Goal: Information Seeking & Learning: Learn about a topic

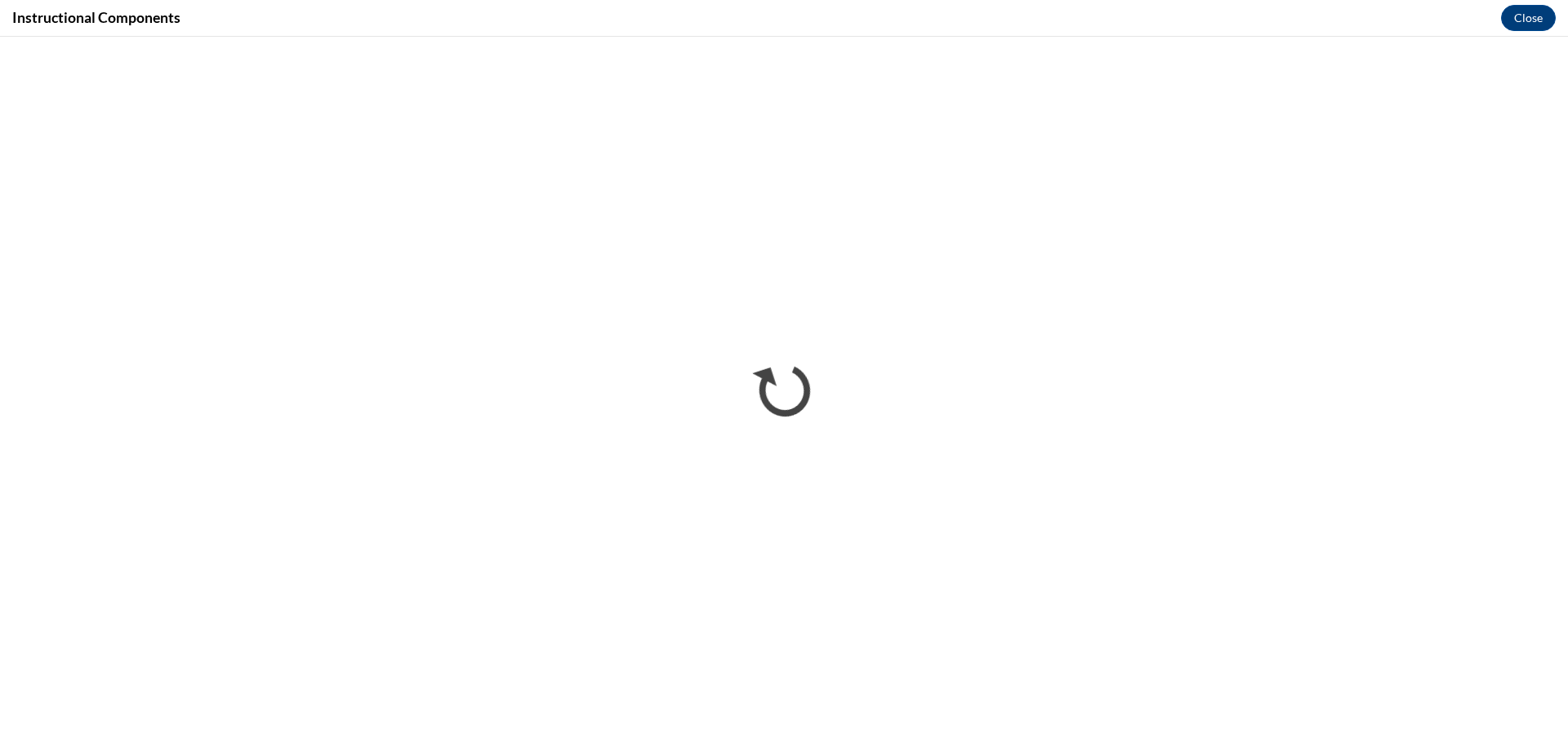
scroll to position [855, 0]
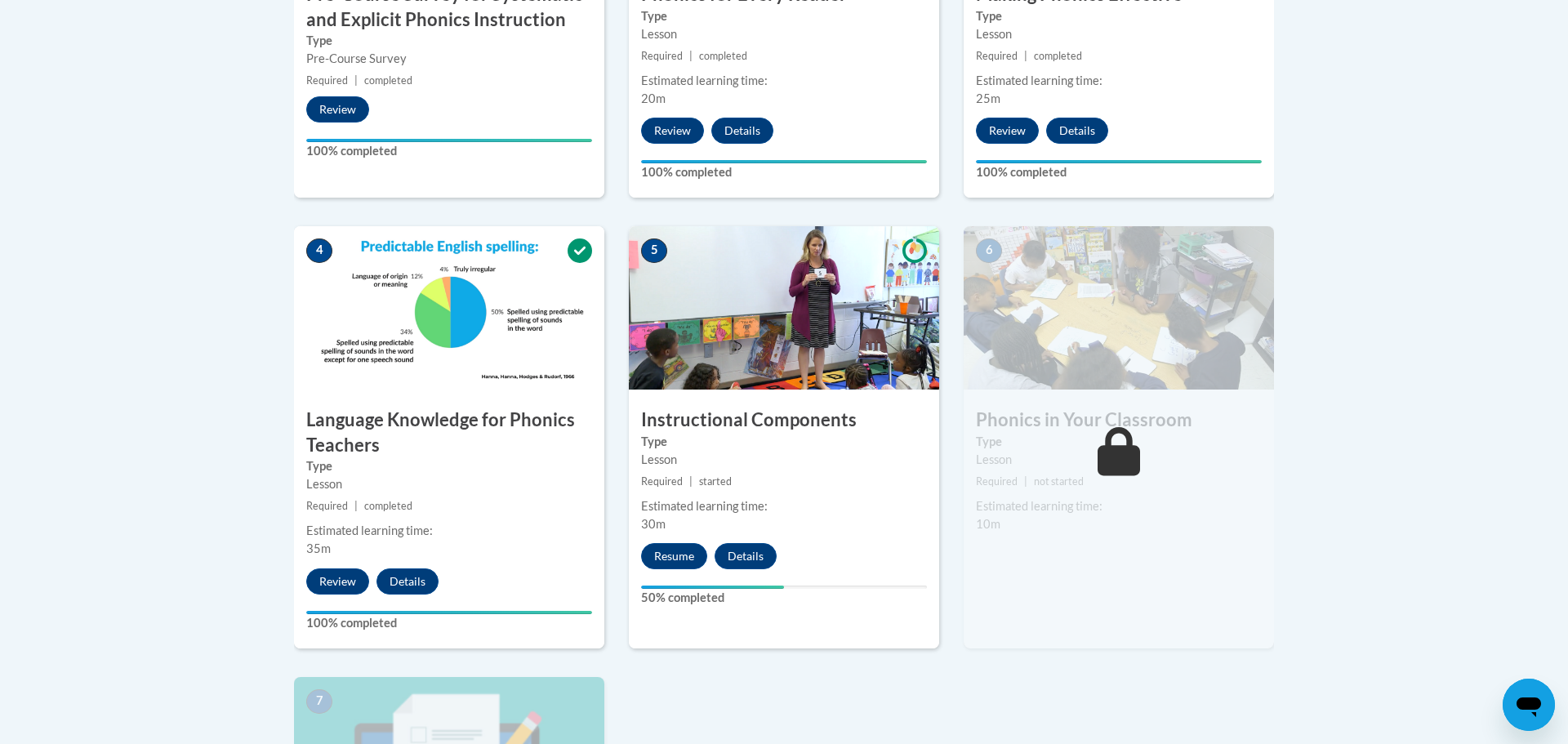
scroll to position [748, 0]
click at [659, 551] on button "Resume" at bounding box center [674, 556] width 66 height 26
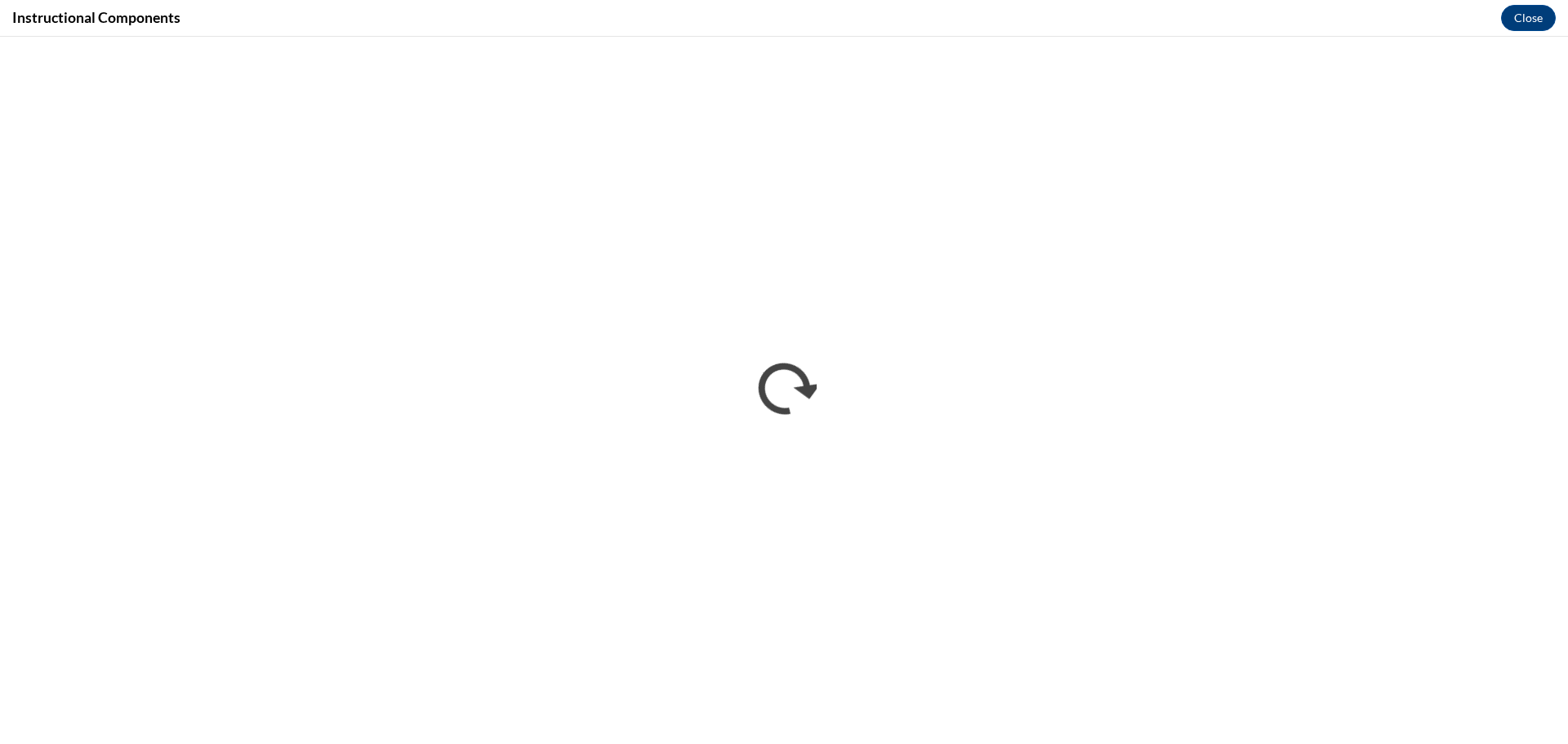
scroll to position [0, 0]
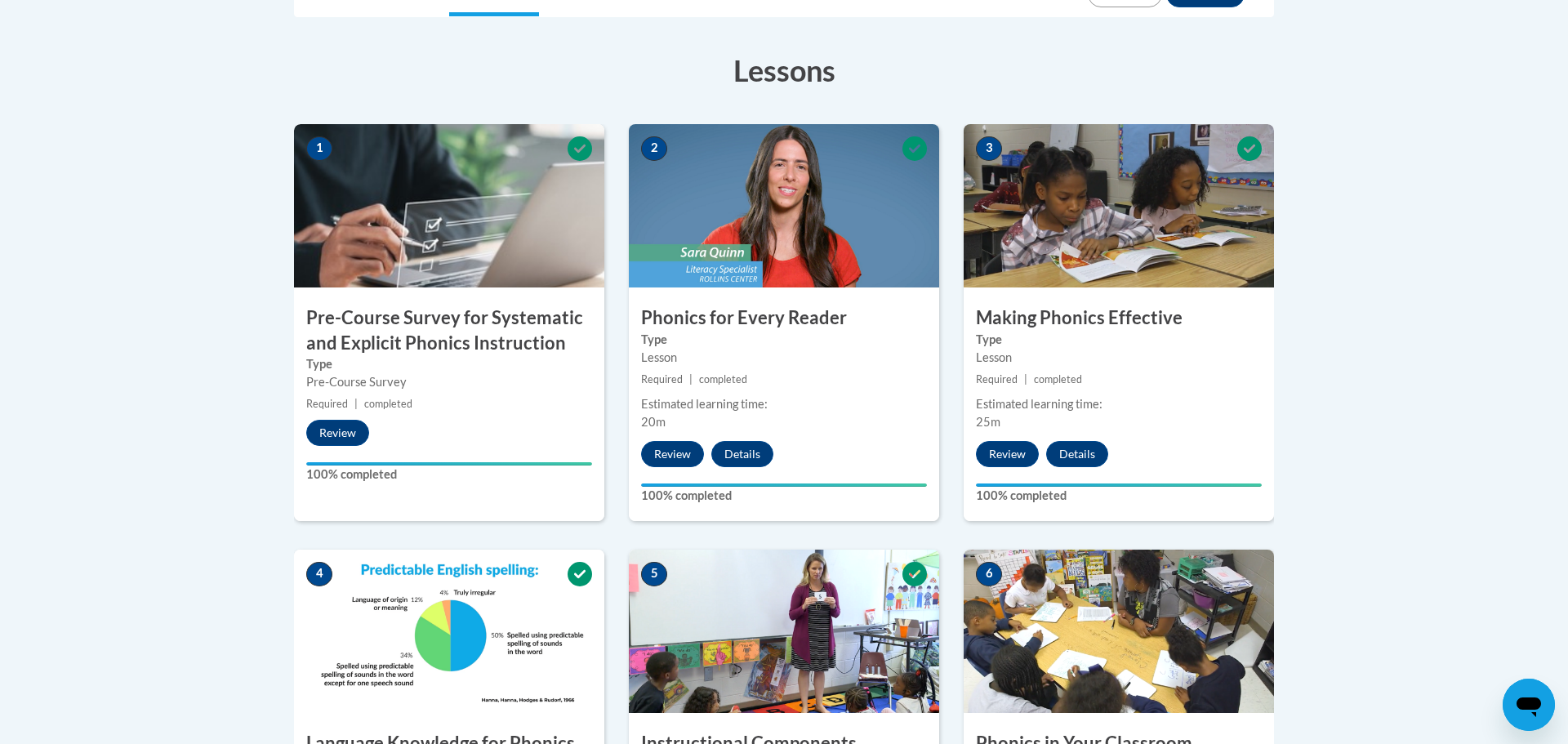
scroll to position [1026, 0]
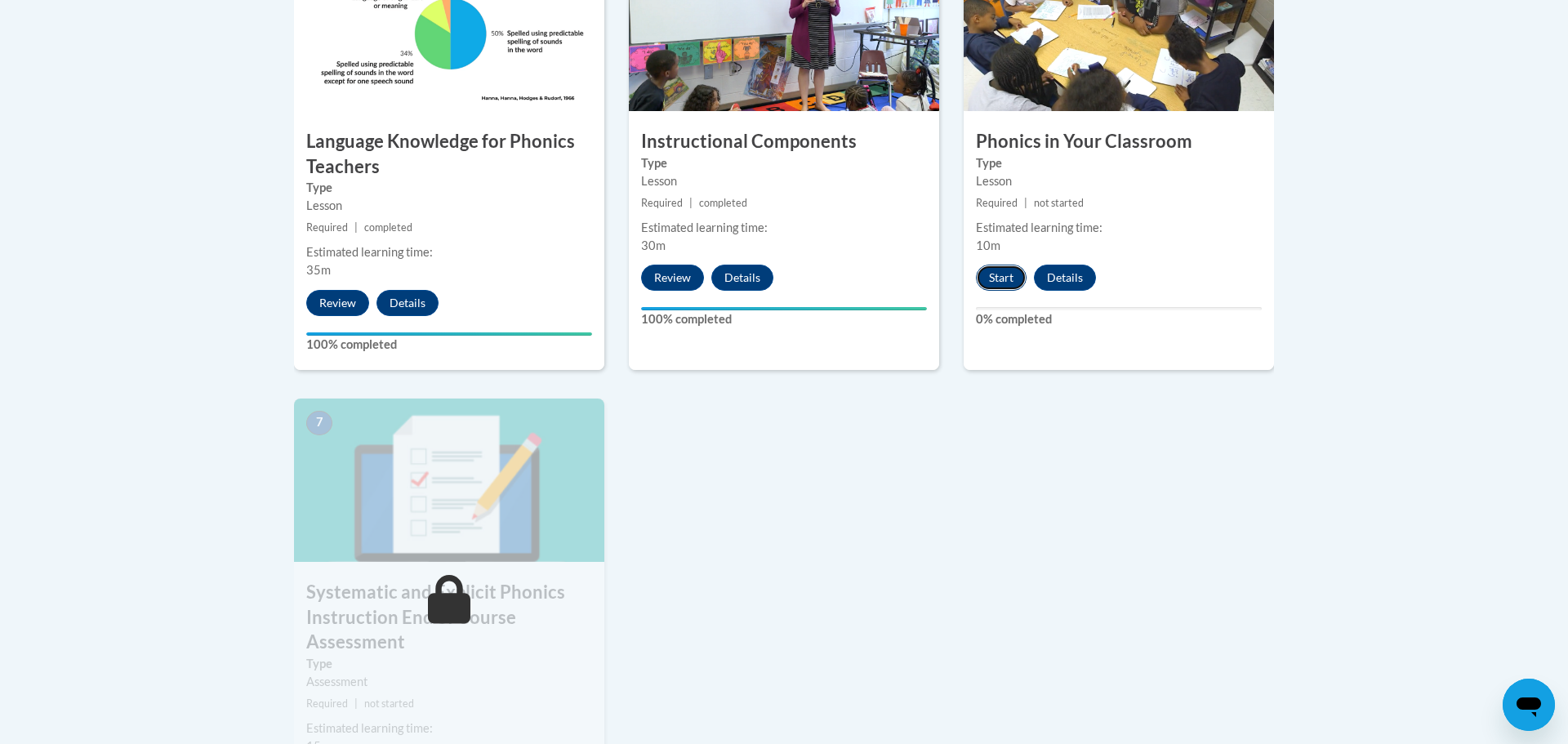
click at [1002, 278] on button "Start" at bounding box center [1002, 277] width 51 height 26
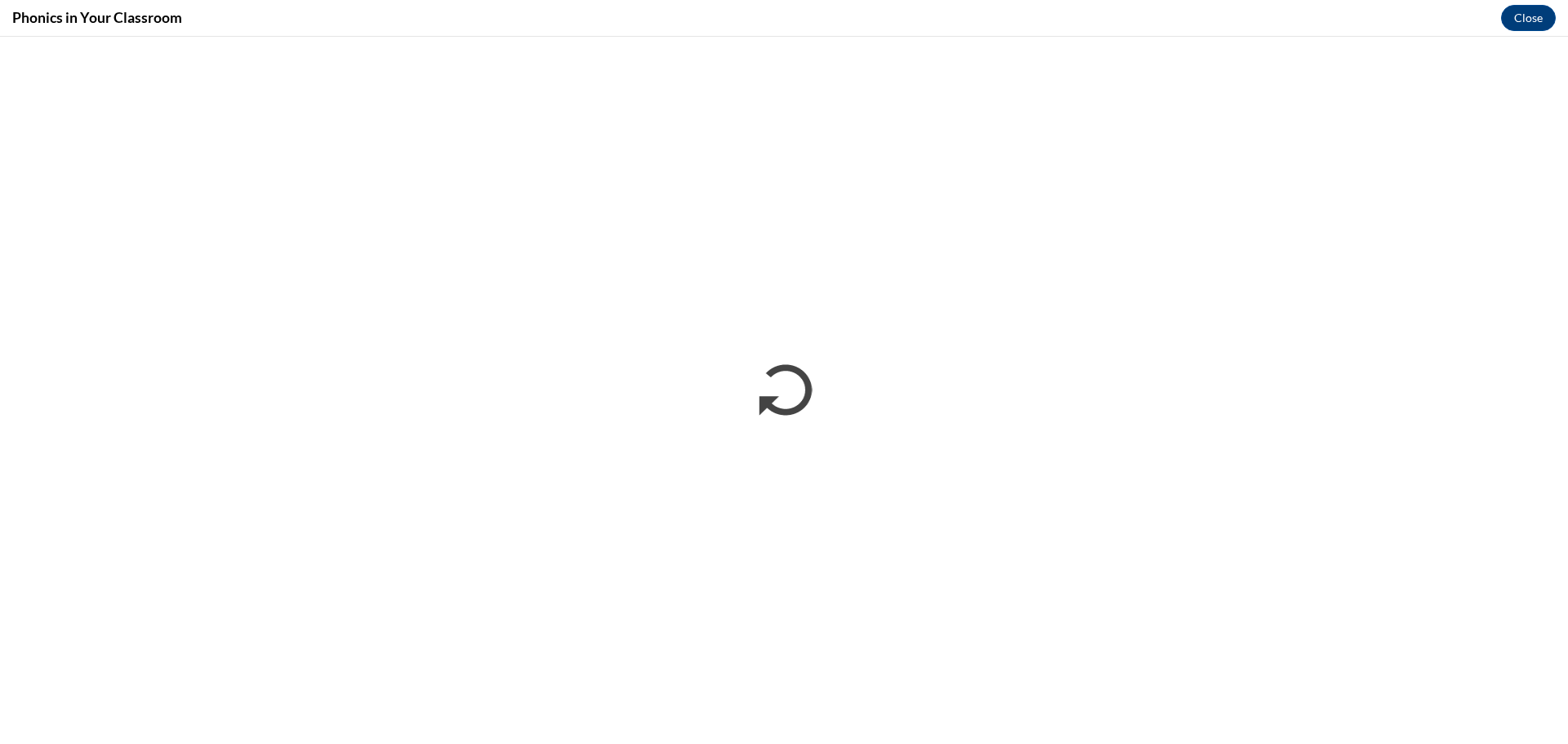
scroll to position [0, 0]
